Goal: Task Accomplishment & Management: Manage account settings

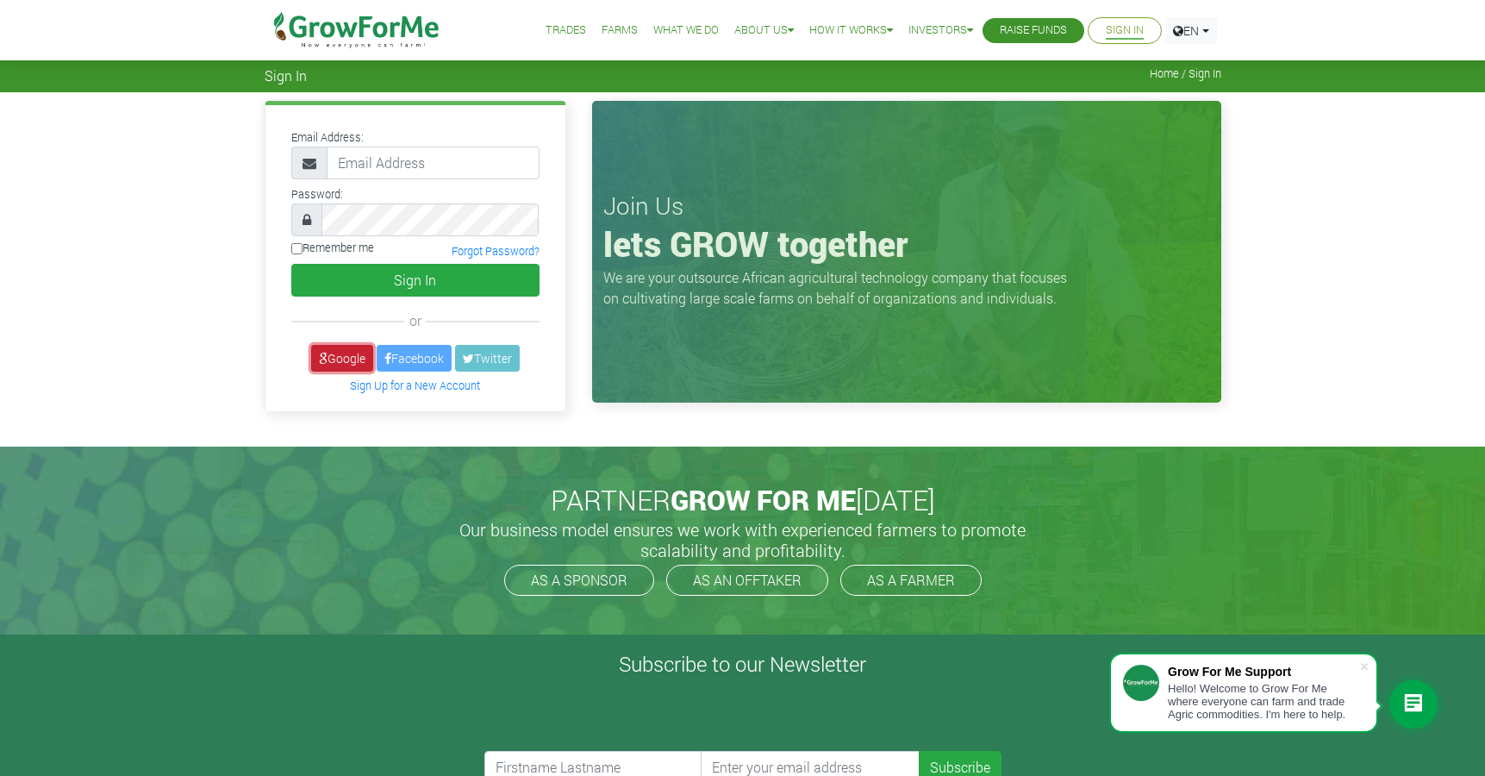
click at [325, 349] on link "Google" at bounding box center [342, 358] width 62 height 27
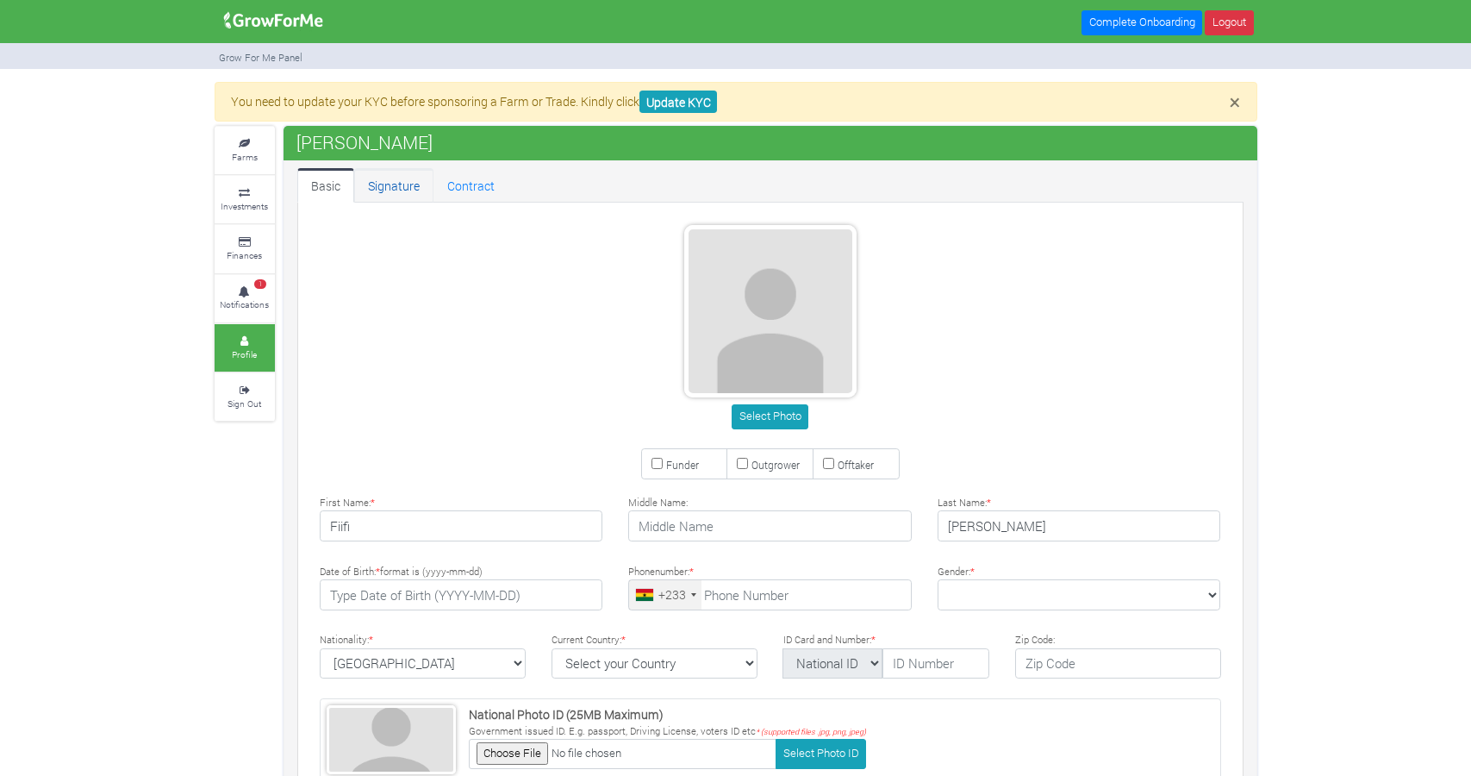
click at [398, 193] on link "Signature" at bounding box center [393, 185] width 79 height 34
click at [461, 182] on link "Contract" at bounding box center [471, 185] width 75 height 34
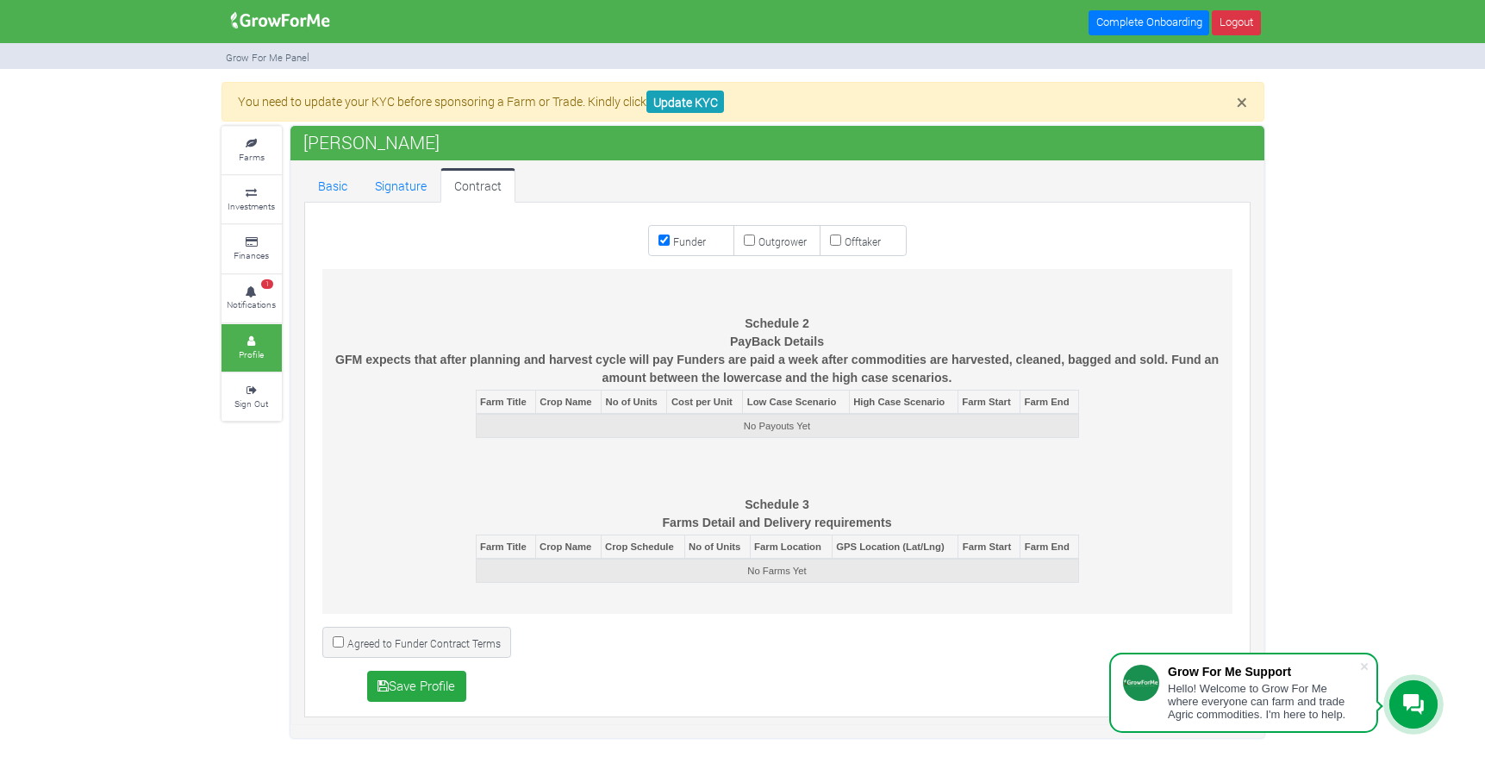
scroll to position [5354, 0]
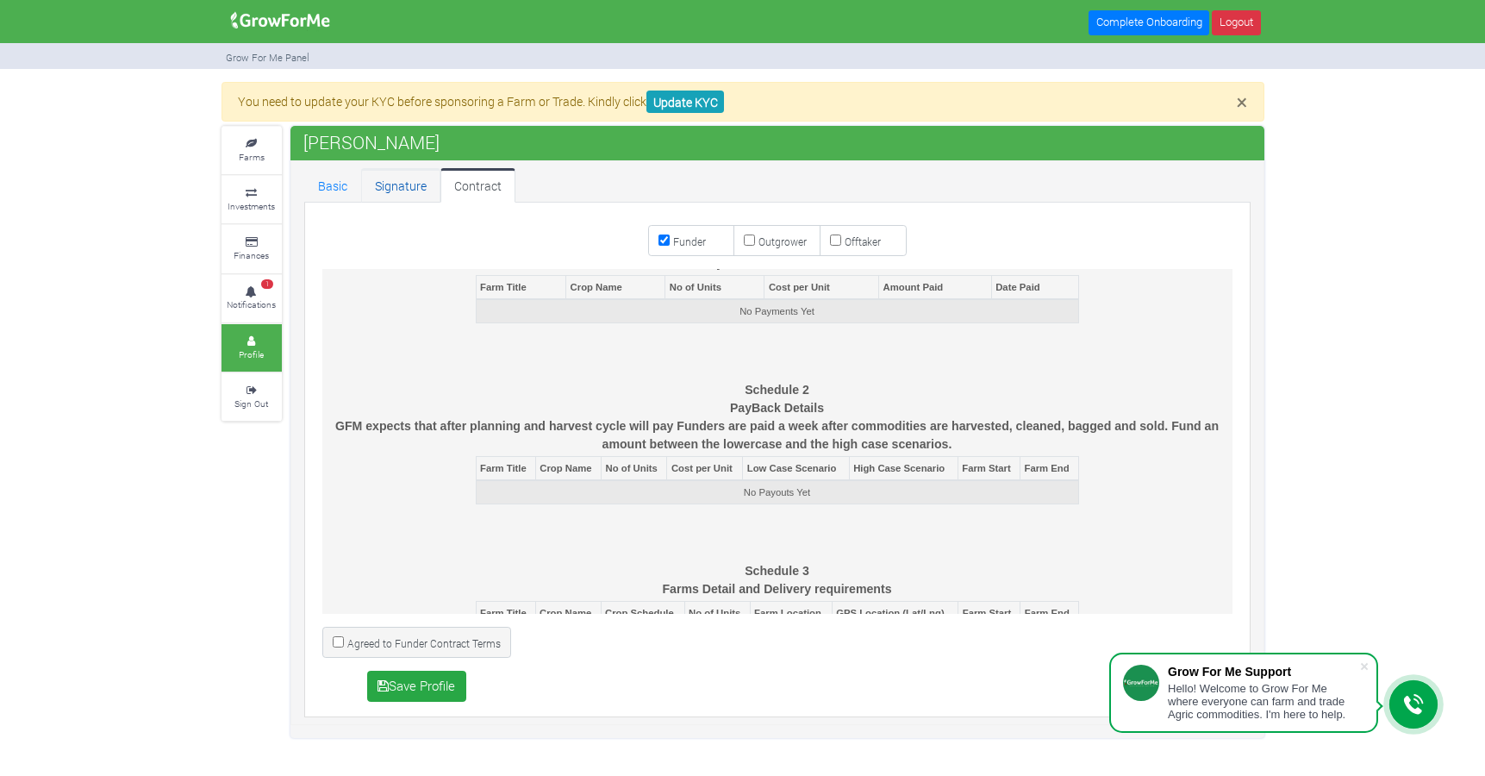
click at [414, 178] on link "Signature" at bounding box center [400, 185] width 79 height 34
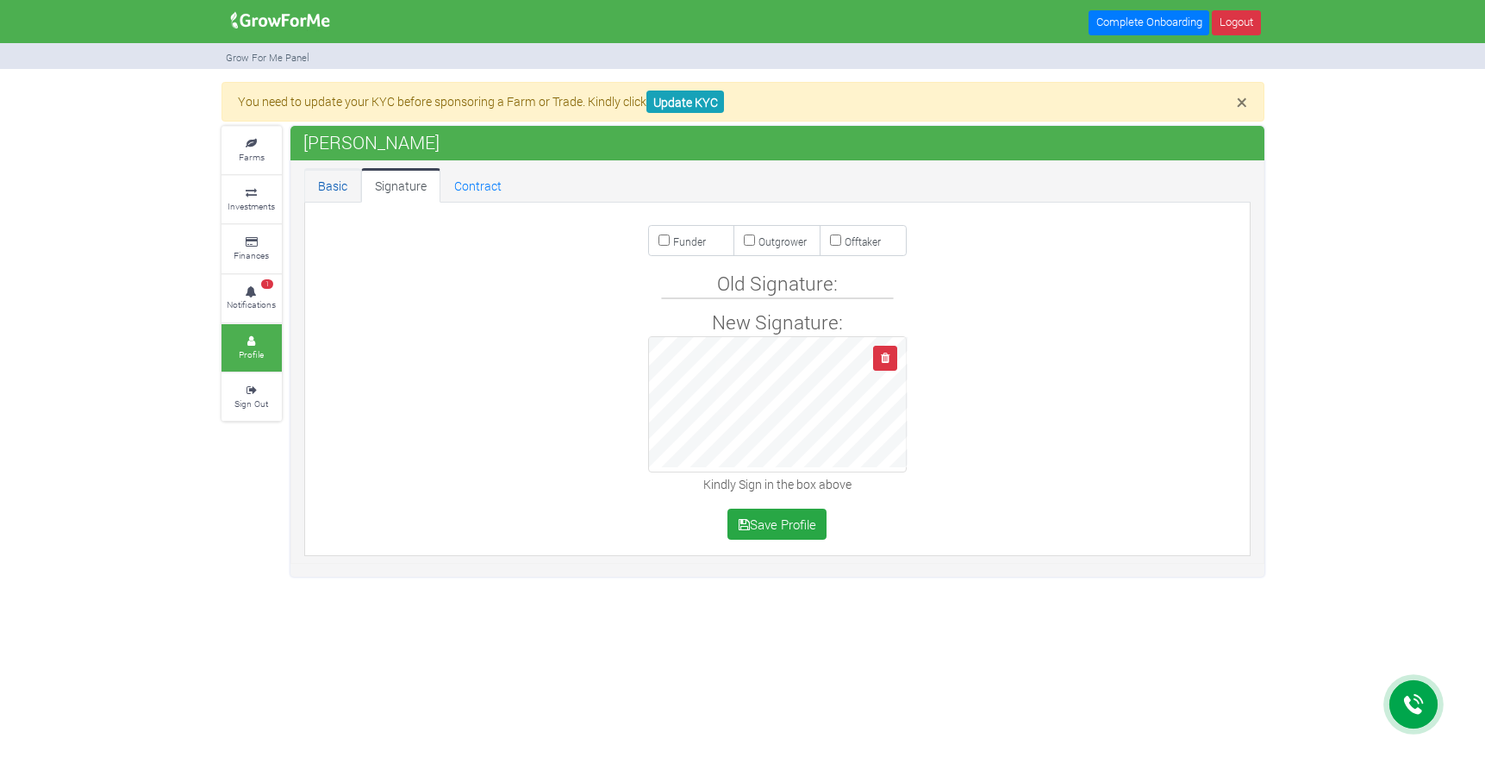
click at [340, 182] on link "Basic" at bounding box center [332, 185] width 57 height 34
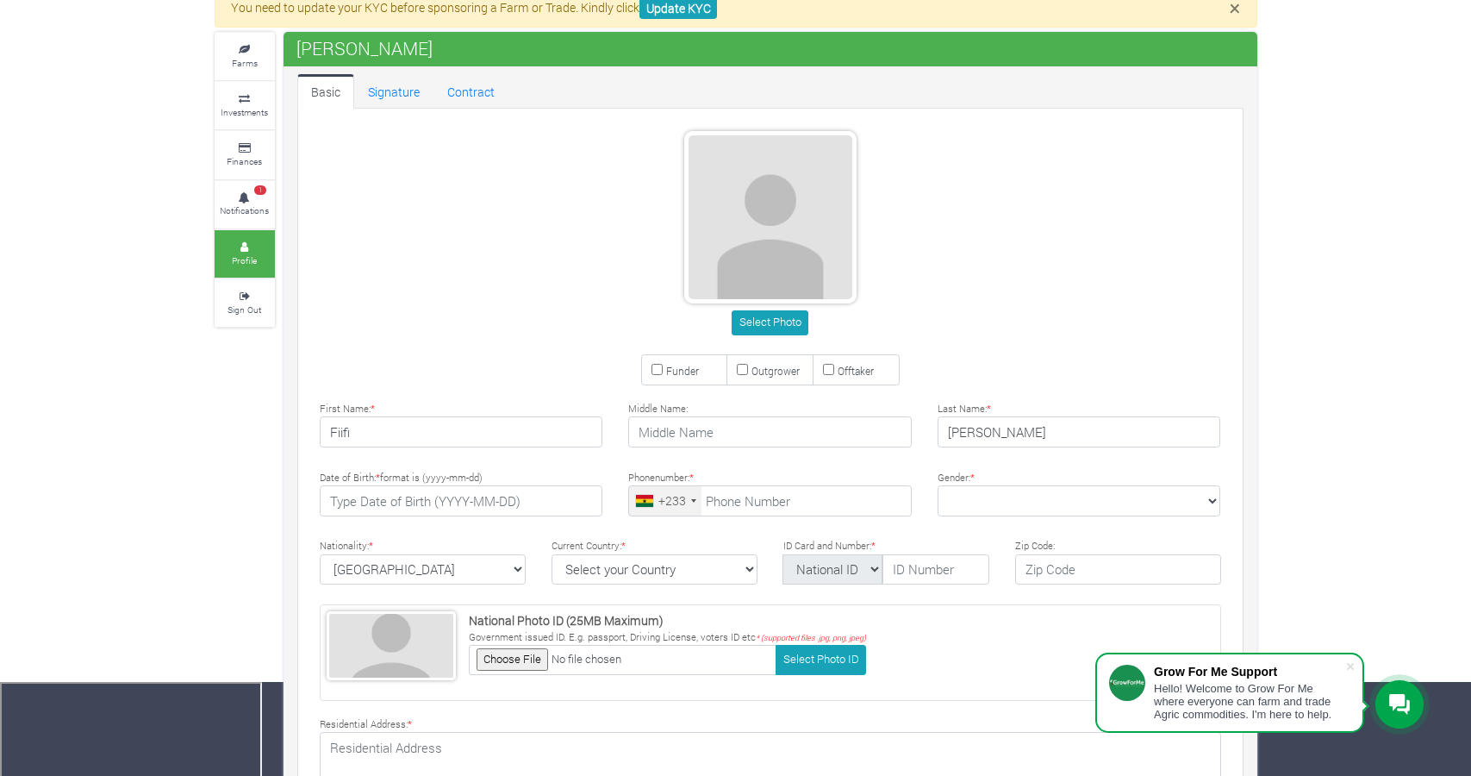
scroll to position [95, 0]
